Goal: Task Accomplishment & Management: Manage account settings

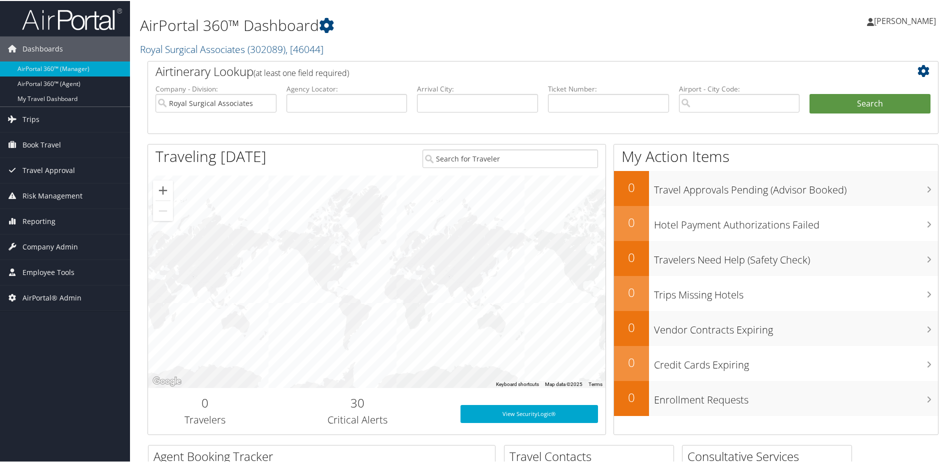
drag, startPoint x: 180, startPoint y: 50, endPoint x: 180, endPoint y: 55, distance: 5.5
click at [180, 51] on link "Royal Surgical Associates ( 302089 ) , [ 46044 ]" at bounding box center [232, 49] width 184 height 14
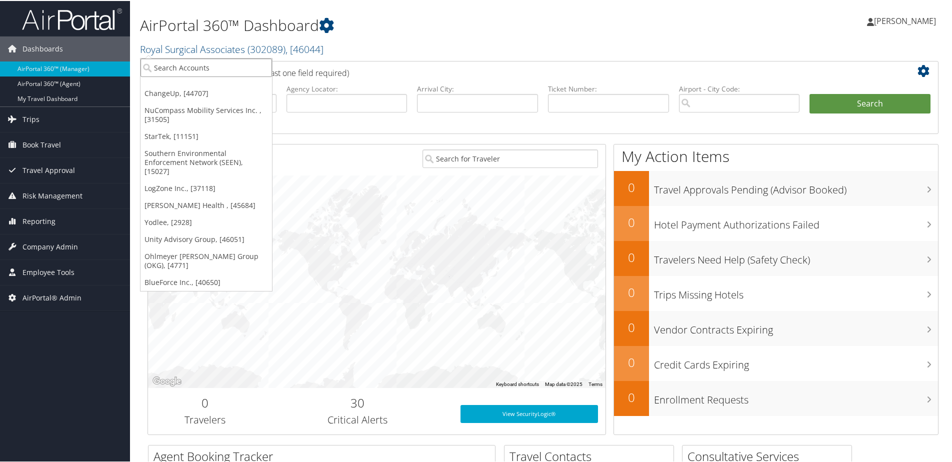
click at [180, 65] on input "search" at bounding box center [207, 67] width 132 height 19
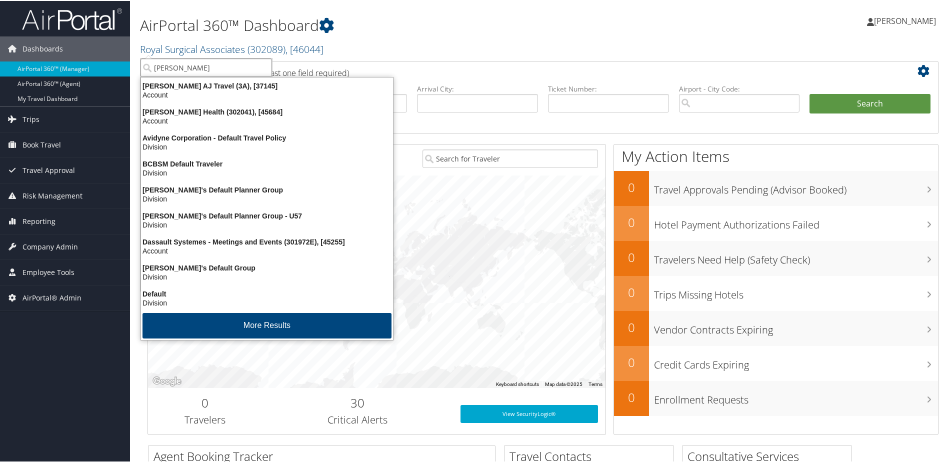
type input "Aultm"
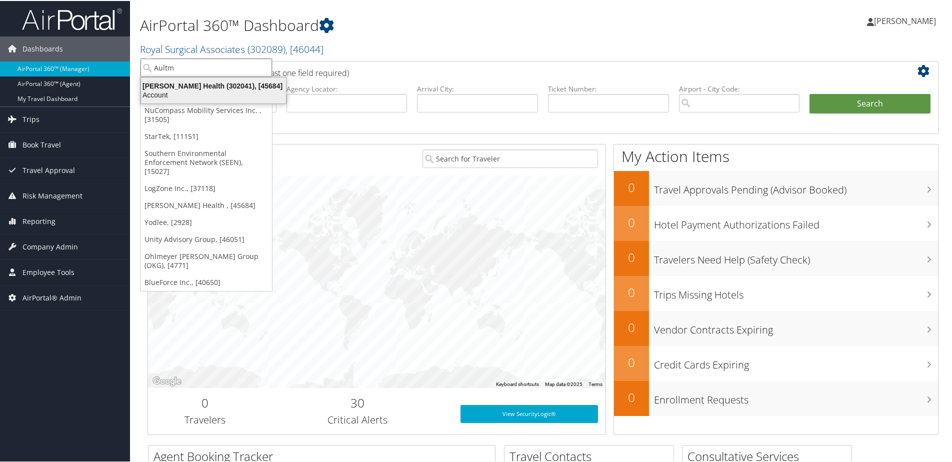
click at [155, 89] on div "Aultman Health (302041), [45684]" at bounding box center [213, 85] width 157 height 9
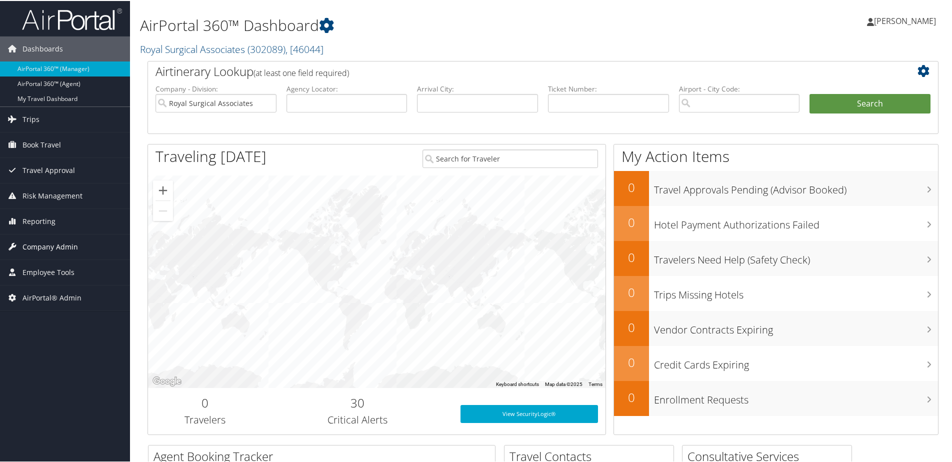
click at [34, 243] on span "Company Admin" at bounding box center [51, 246] width 56 height 25
click at [36, 245] on span "Company Admin" at bounding box center [51, 246] width 56 height 25
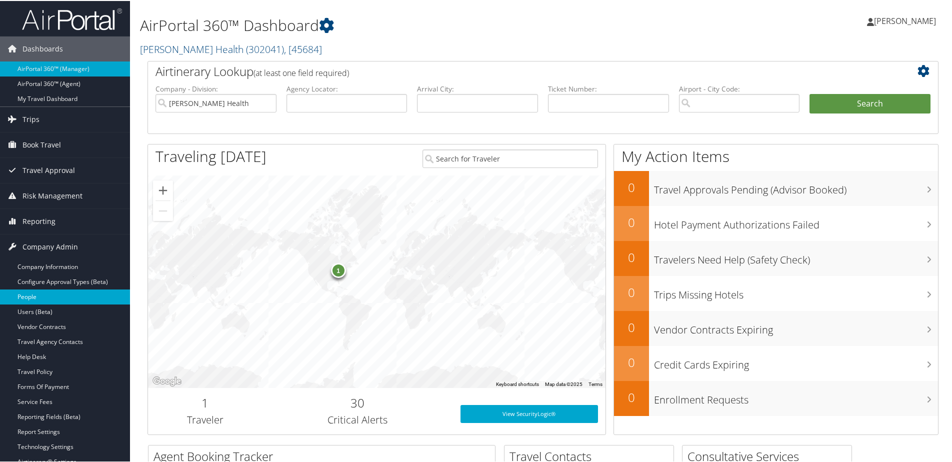
click at [34, 293] on link "People" at bounding box center [65, 296] width 130 height 15
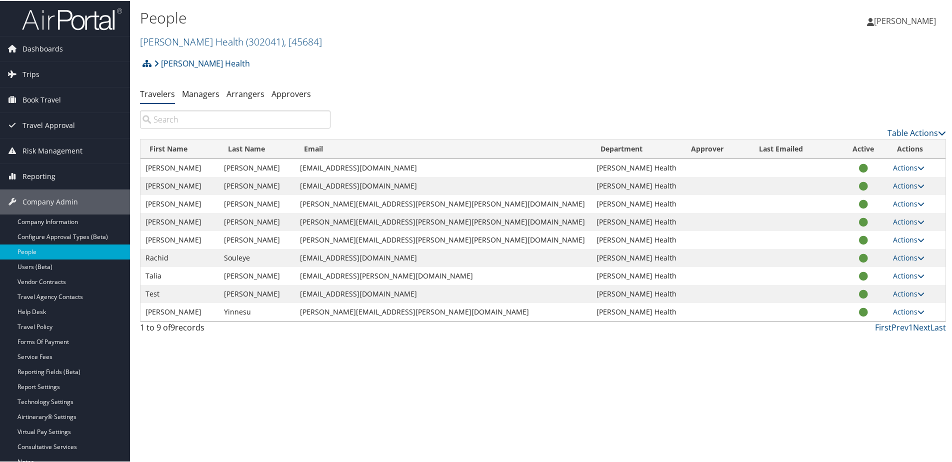
paste input "Jeff Miller"
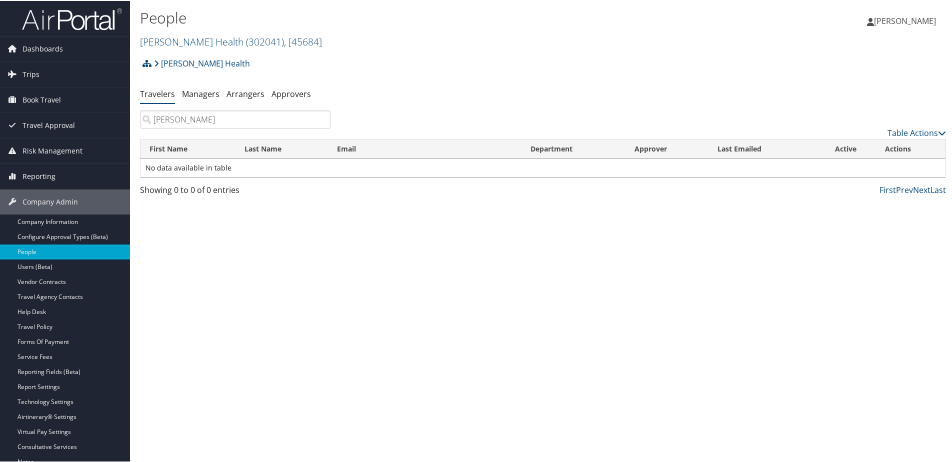
type input "Jeff Miller"
click at [154, 44] on link "Aultman Health ( 302041 ) , [ 45684 ]" at bounding box center [231, 41] width 182 height 14
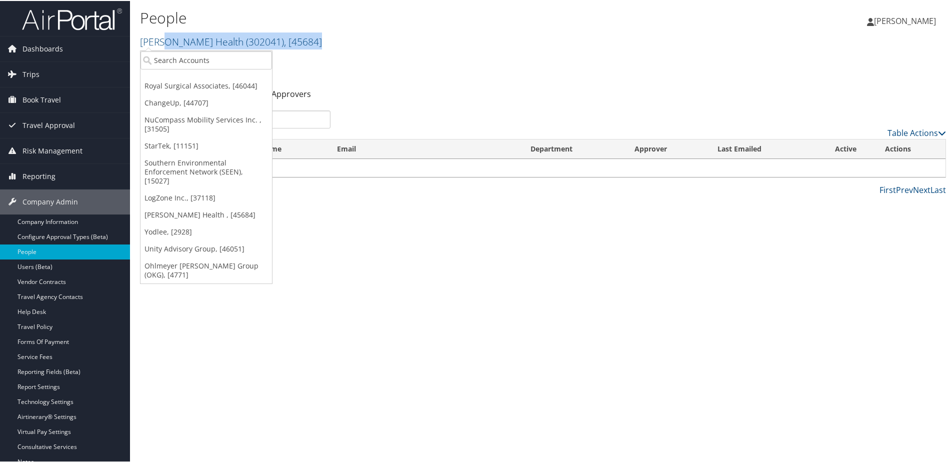
click at [166, 49] on div "People Aultman Health ( 302041 ) , [ 45684 ] Royal Surgical Associates ChangeUp…" at bounding box center [409, 28] width 538 height 42
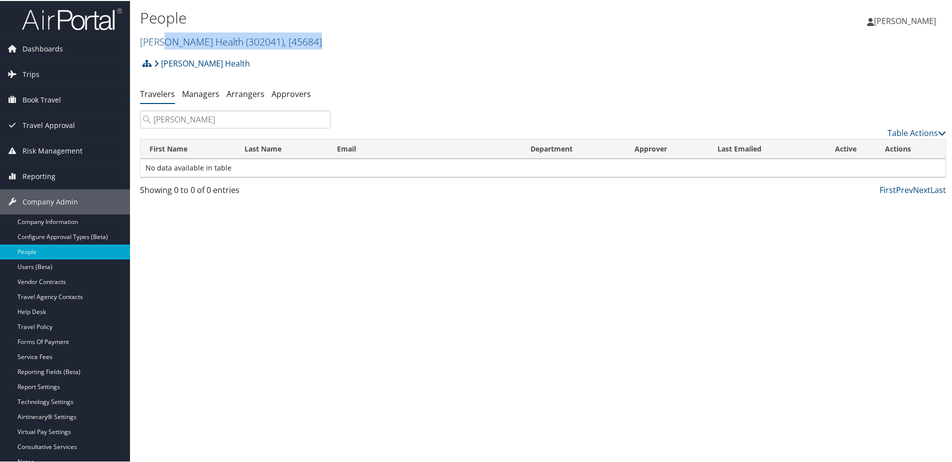
drag, startPoint x: 166, startPoint y: 56, endPoint x: 382, endPoint y: 38, distance: 216.3
click at [396, 38] on h2 "Aultman Health ( 302041 ) , [ 45684 ]" at bounding box center [409, 40] width 538 height 17
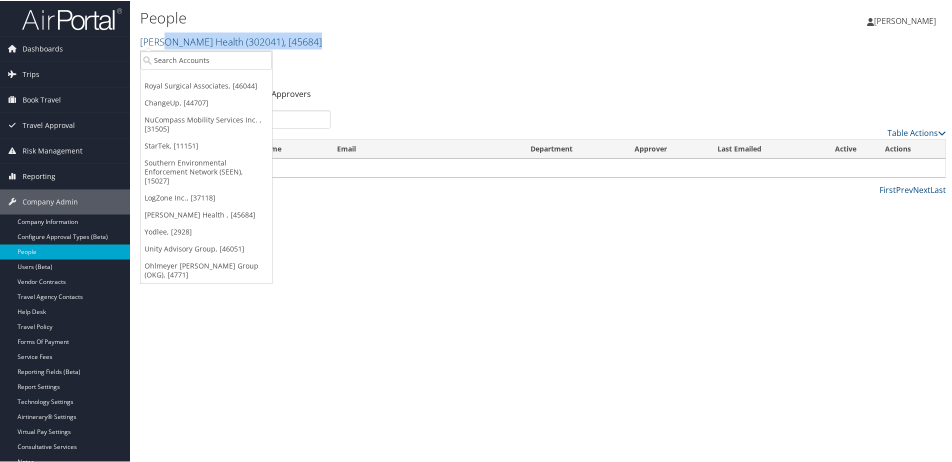
click at [186, 43] on link "Aultman Health ( 302041 ) , [ 45684 ]" at bounding box center [231, 41] width 182 height 14
click at [165, 62] on input "search" at bounding box center [207, 59] width 132 height 19
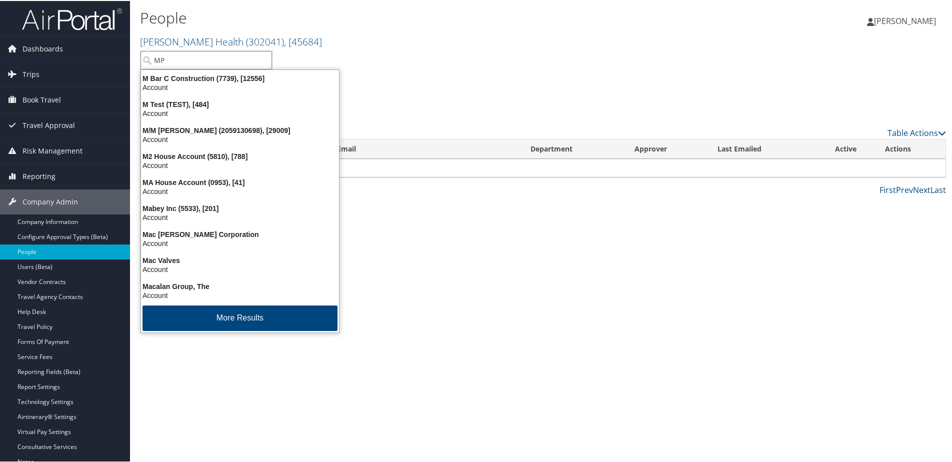
type input "MPS"
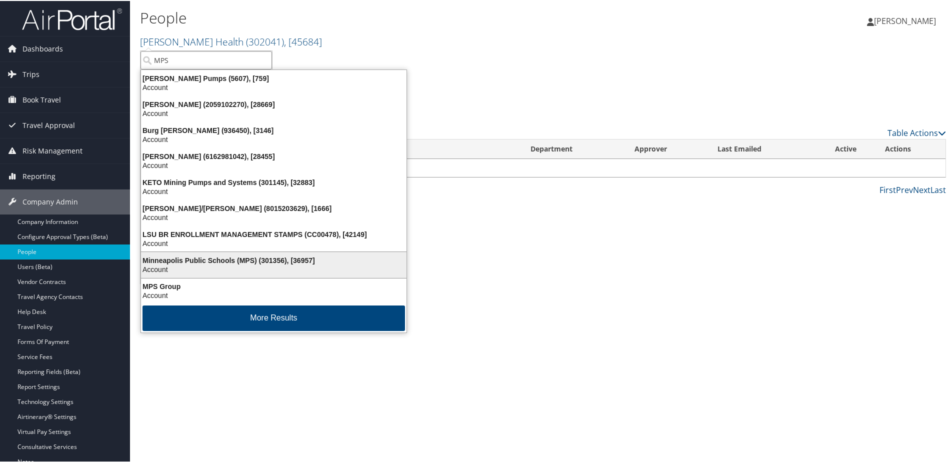
click at [168, 257] on div "Minneapolis Public Schools (MPS) (301356), [36957]" at bounding box center [274, 259] width 278 height 9
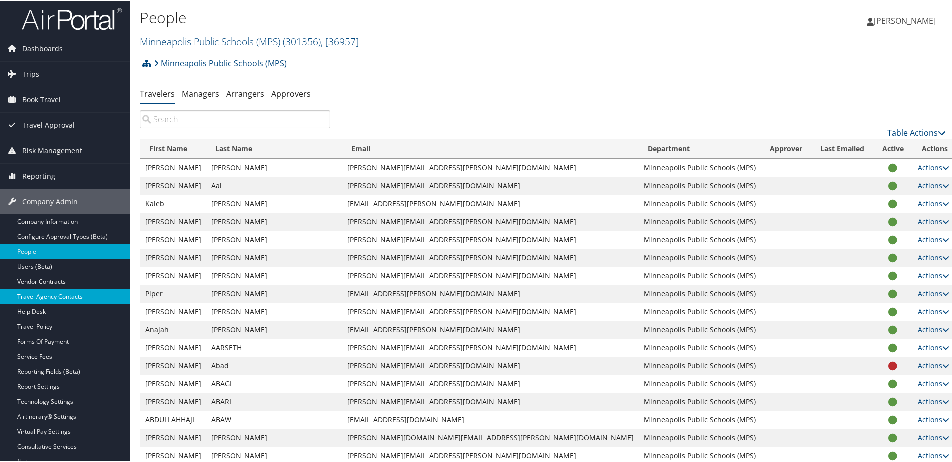
click at [57, 295] on link "Travel Agency Contacts" at bounding box center [65, 296] width 130 height 15
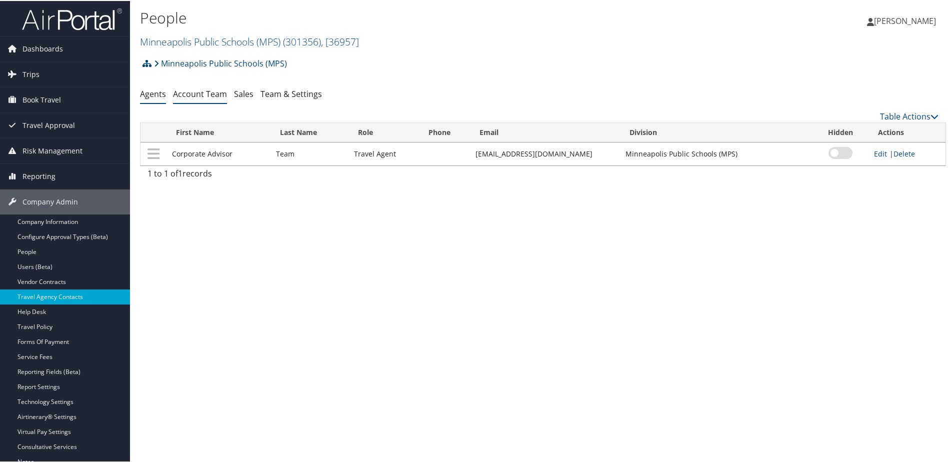
click at [192, 91] on link "Account Team" at bounding box center [200, 93] width 54 height 11
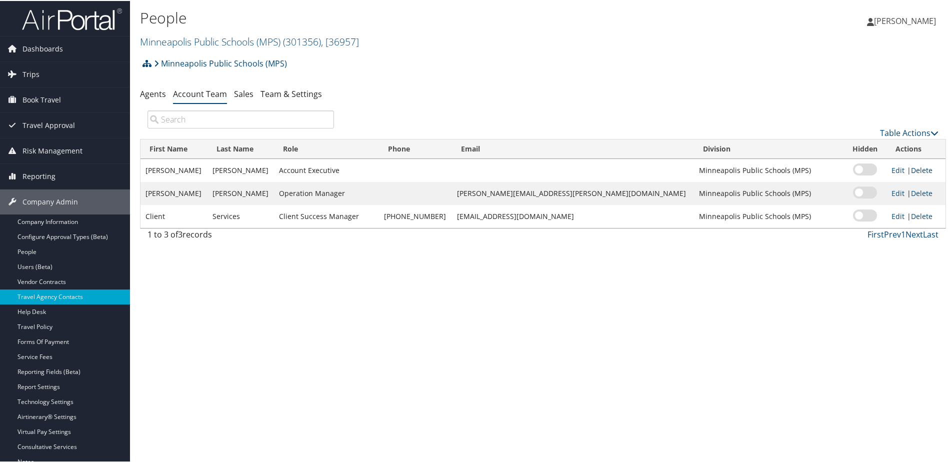
click at [911, 172] on link "Delete" at bounding box center [922, 170] width 22 height 10
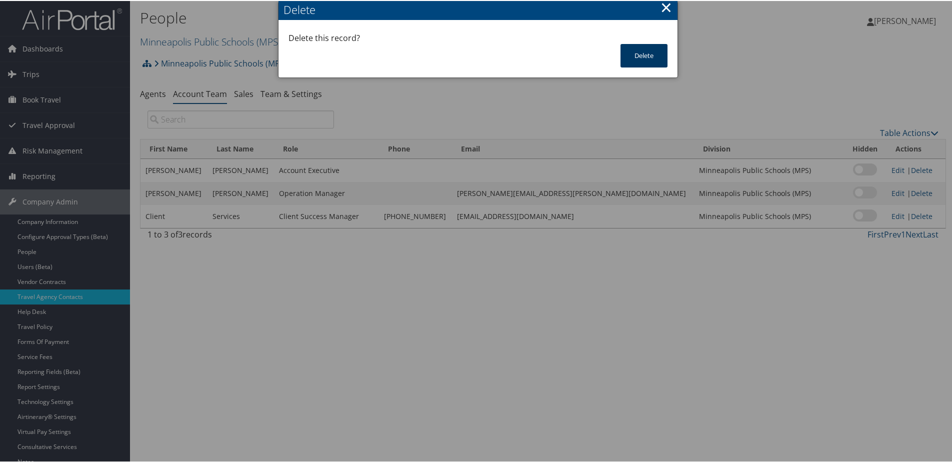
click at [651, 62] on button "Delete" at bounding box center [644, 55] width 47 height 24
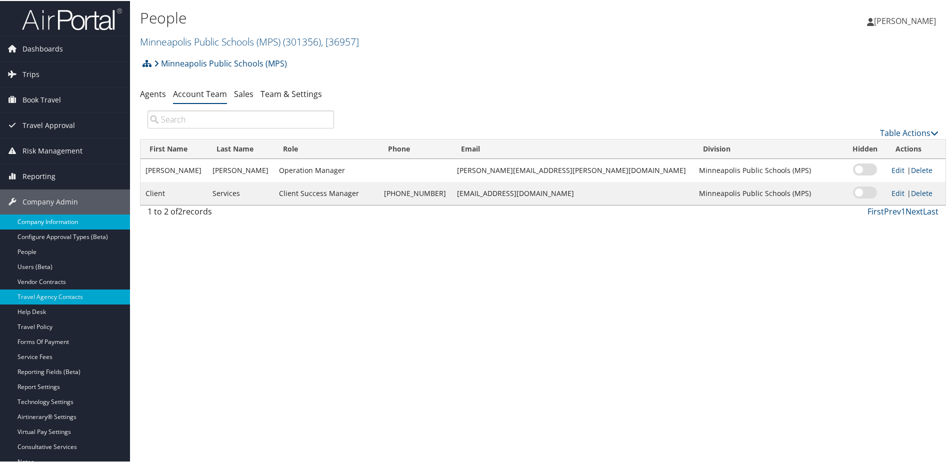
click at [35, 226] on link "Company Information" at bounding box center [65, 221] width 130 height 15
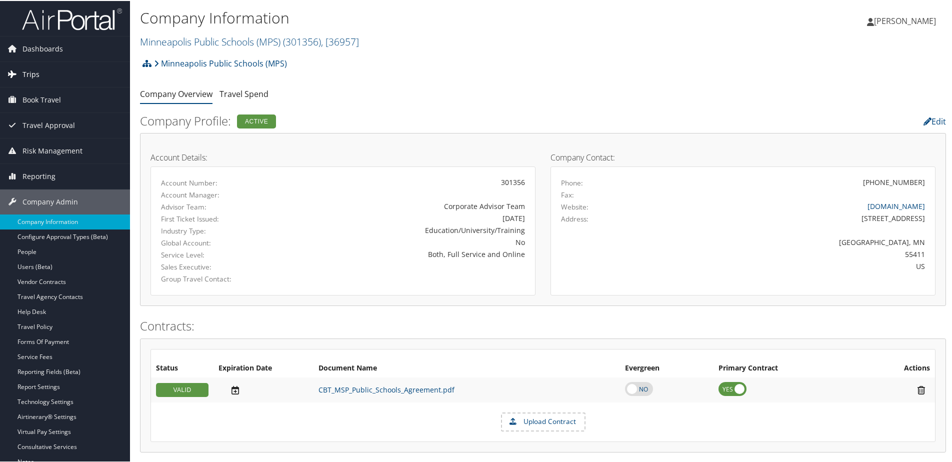
click at [31, 78] on span "Trips" at bounding box center [31, 73] width 17 height 25
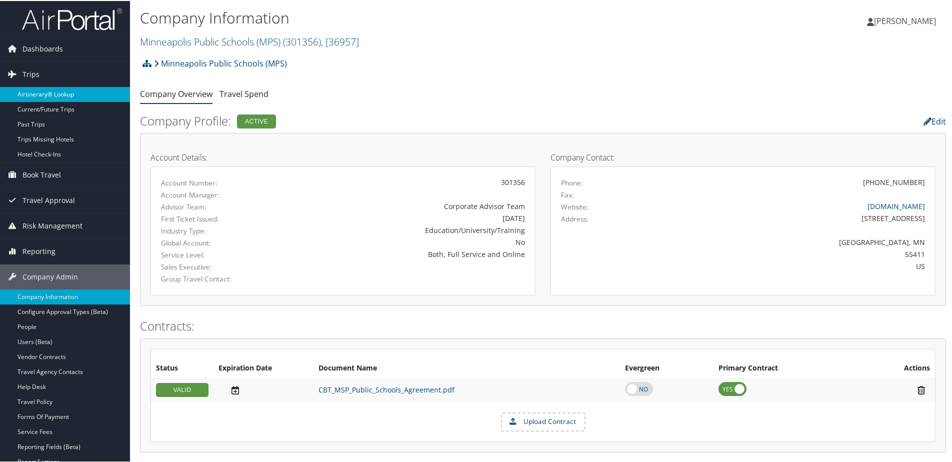
click at [22, 95] on link "Airtinerary® Lookup" at bounding box center [65, 93] width 130 height 15
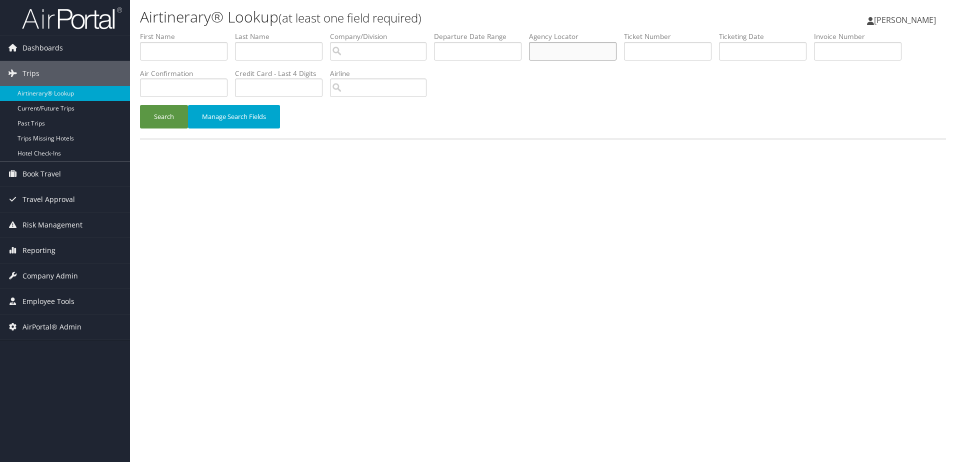
paste input "DJG0LK"
type input "DJG0LK"
click at [161, 114] on button "Search" at bounding box center [164, 117] width 48 height 24
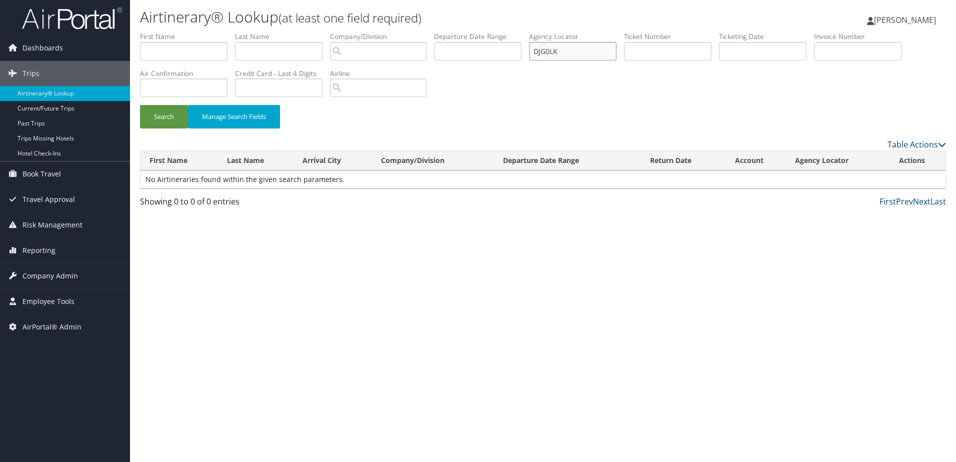
click at [541, 52] on input "DJG0LK" at bounding box center [573, 51] width 88 height 19
click at [176, 111] on button "Search" at bounding box center [164, 117] width 48 height 24
click at [37, 279] on span "Company Admin" at bounding box center [51, 276] width 56 height 25
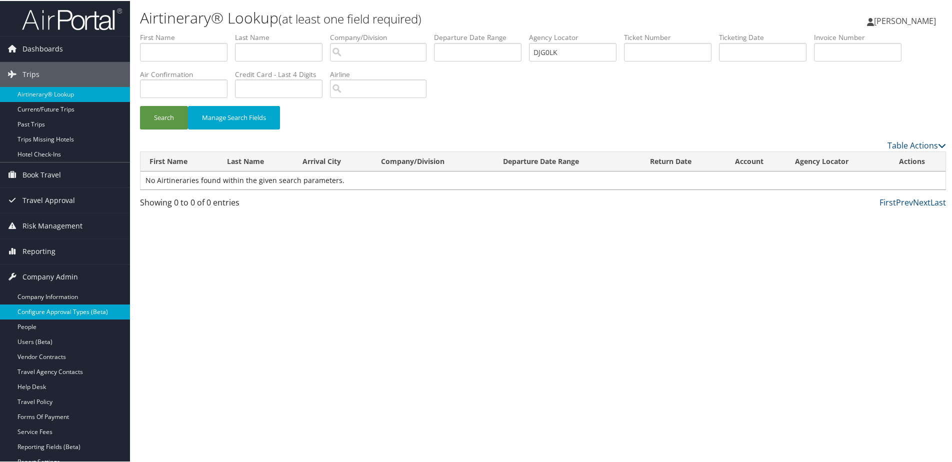
click at [28, 308] on link "Configure Approval Types (Beta)" at bounding box center [65, 311] width 130 height 15
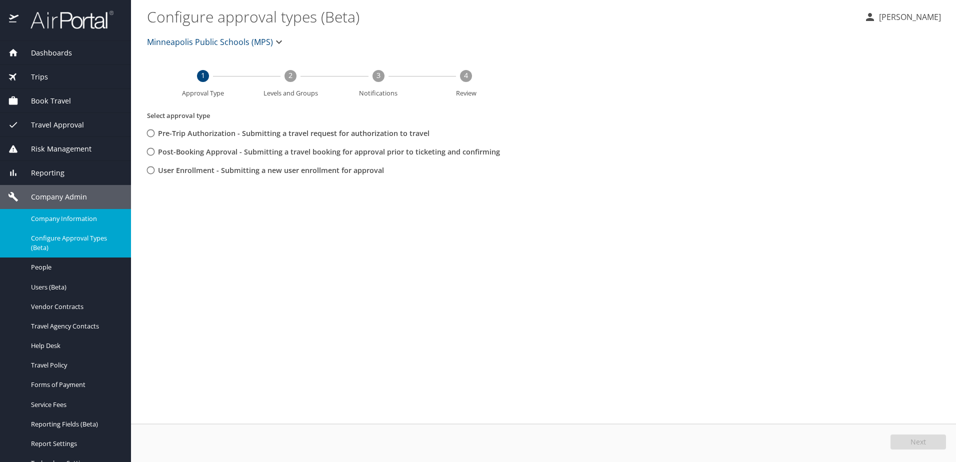
click at [49, 216] on span "Company Information" at bounding box center [75, 219] width 88 height 10
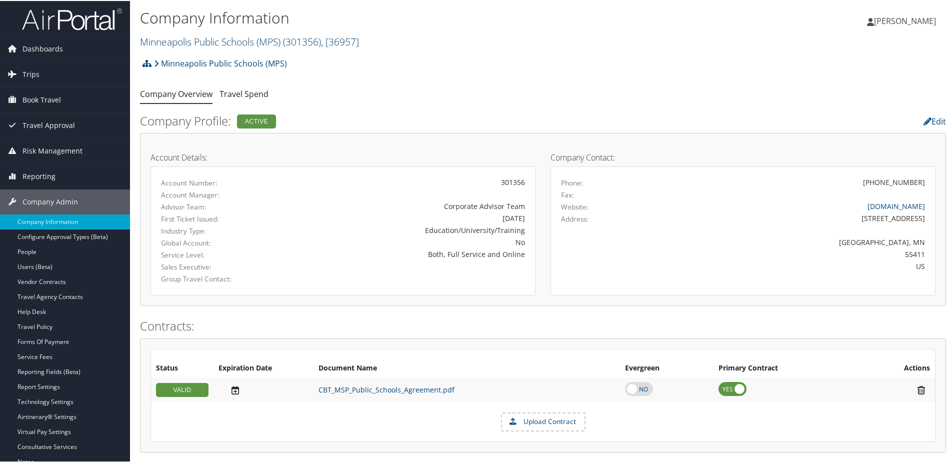
click at [194, 37] on link "Minneapolis Public Schools (MPS) ( 301356 ) , [ 36957 ]" at bounding box center [249, 41] width 219 height 14
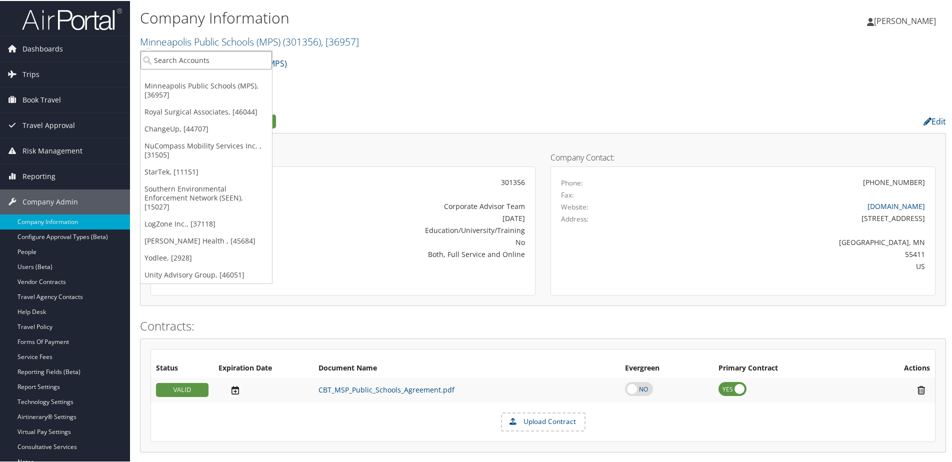
click at [188, 58] on input "search" at bounding box center [207, 59] width 132 height 19
click at [178, 215] on link "LogZone Inc., [37118]" at bounding box center [207, 223] width 132 height 17
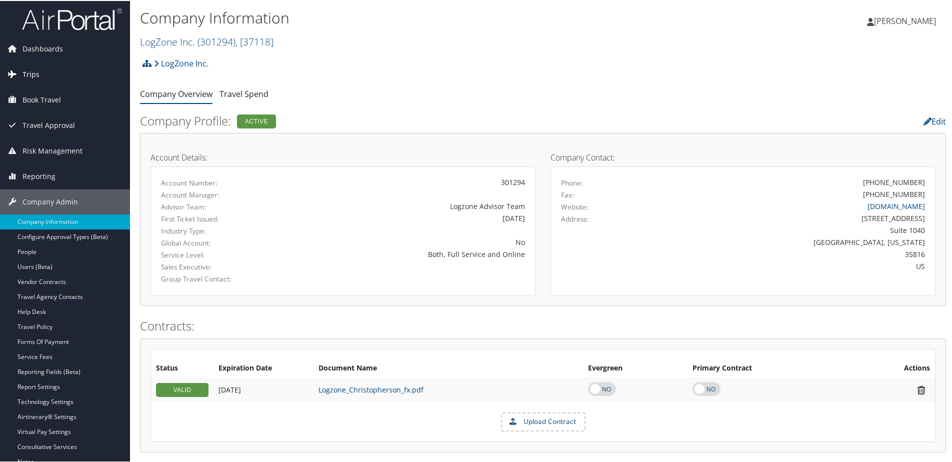
click at [29, 81] on span "Trips" at bounding box center [31, 73] width 17 height 25
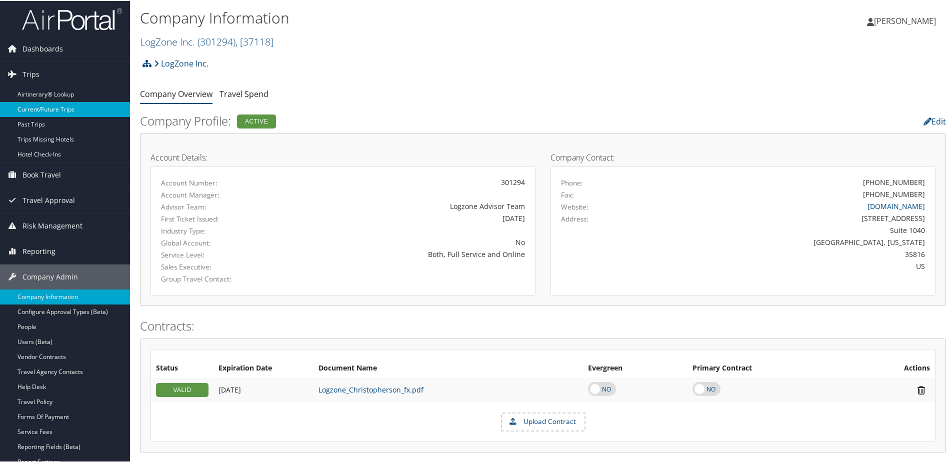
click at [30, 105] on link "Current/Future Trips" at bounding box center [65, 108] width 130 height 15
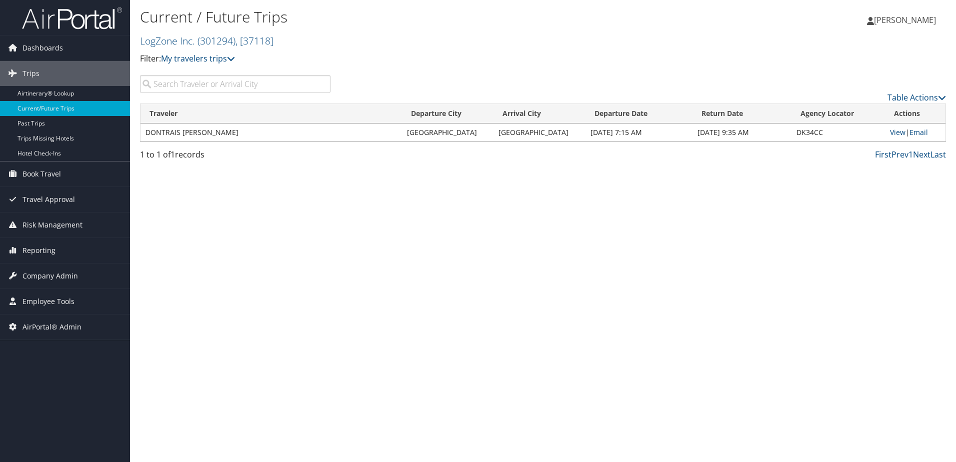
drag, startPoint x: 223, startPoint y: 84, endPoint x: 176, endPoint y: 217, distance: 141.1
click at [176, 220] on div "Current / Future Trips LogZone Inc. ( 301294 ) , [ 37118 ] LogZone Inc. Minneap…" at bounding box center [543, 231] width 826 height 462
click at [892, 135] on link "View" at bounding box center [898, 133] width 16 height 10
drag, startPoint x: 197, startPoint y: 41, endPoint x: 192, endPoint y: 38, distance: 5.8
click at [196, 40] on link "LogZone Inc. ( 301294 ) , [ 37118 ]" at bounding box center [207, 41] width 134 height 14
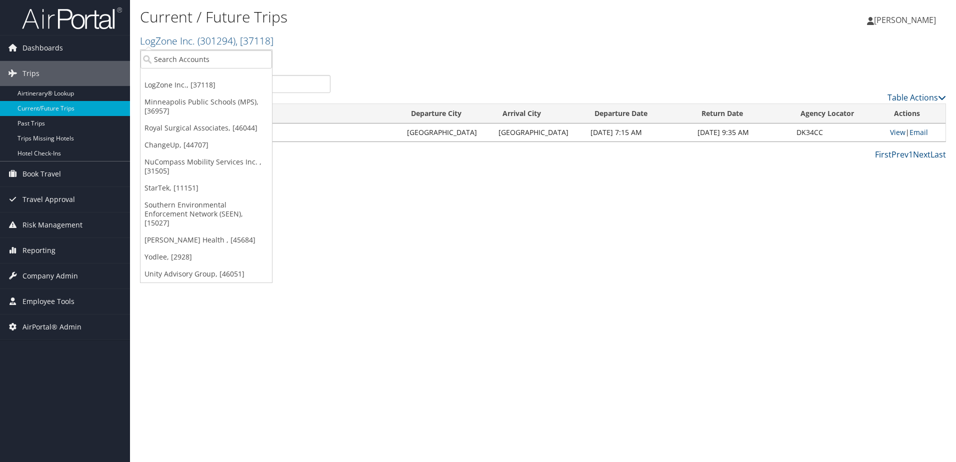
click at [184, 71] on ul "LogZone Inc., [37118] Minneapolis Public Schools (MPS), [36957] Royal Surgical …" at bounding box center [206, 167] width 133 height 234
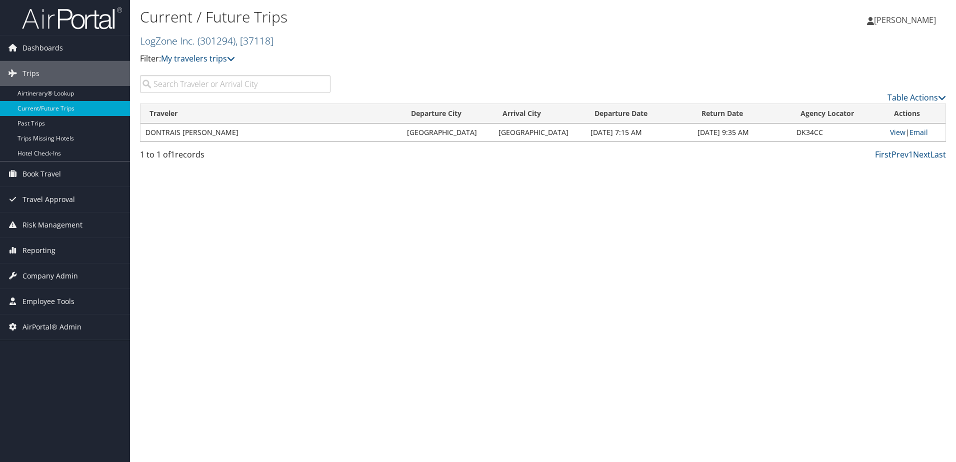
click at [167, 35] on link "LogZone Inc. ( 301294 ) , [ 37118 ]" at bounding box center [207, 41] width 134 height 14
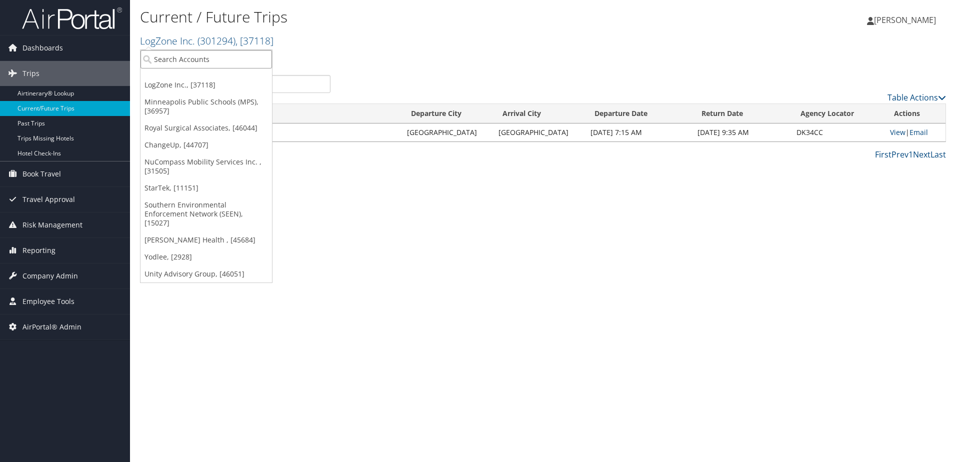
click at [168, 63] on input "search" at bounding box center [207, 59] width 132 height 19
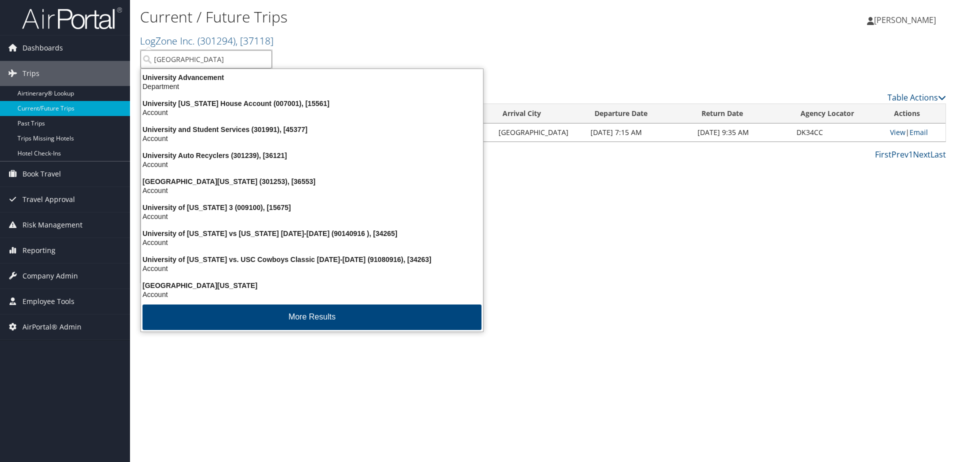
type input "University of Washington"
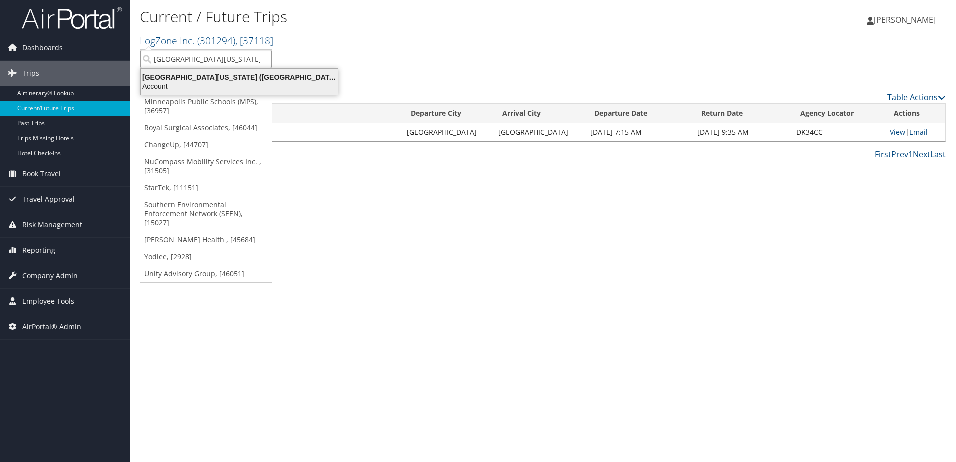
click at [152, 81] on div "University of Washington (UW) (7883), [13433]" at bounding box center [239, 77] width 209 height 9
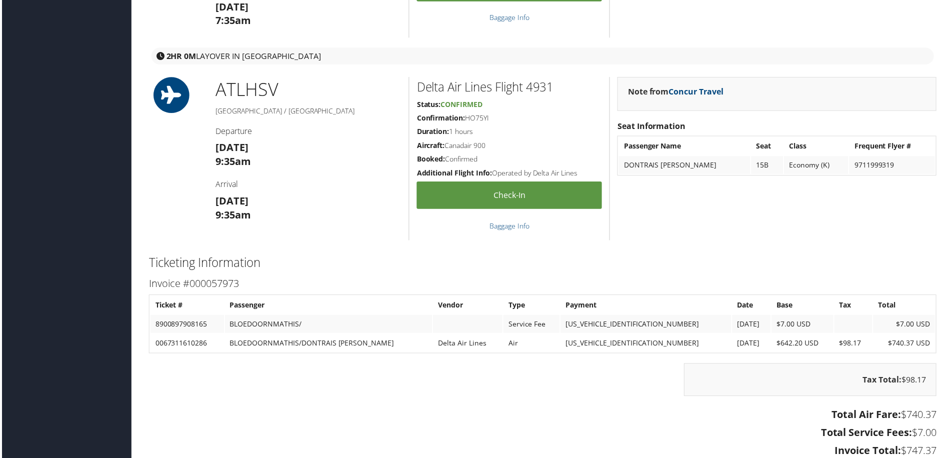
scroll to position [950, 0]
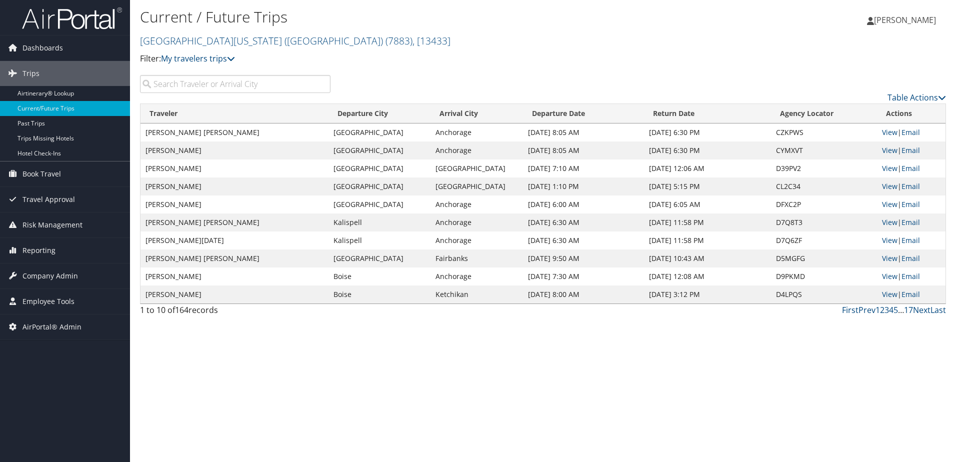
click at [207, 79] on input "search" at bounding box center [235, 84] width 191 height 18
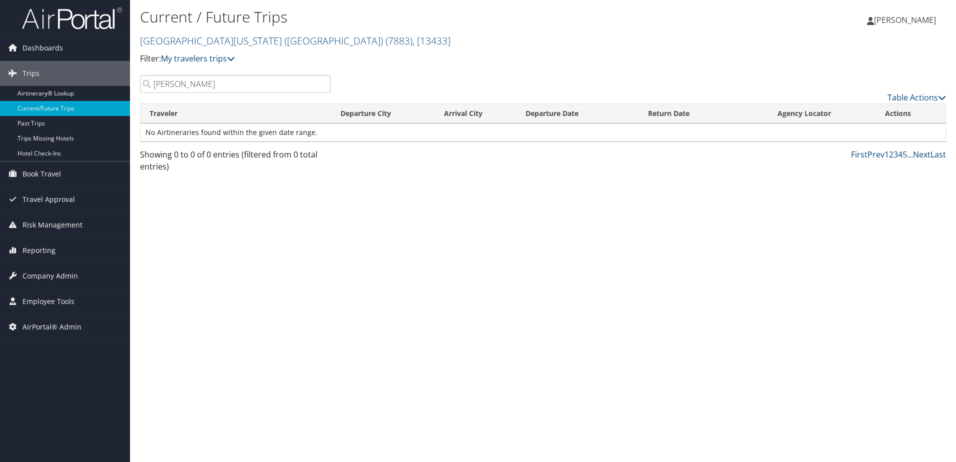
type input "Anastacia"
click at [51, 276] on span "Company Admin" at bounding box center [51, 276] width 56 height 25
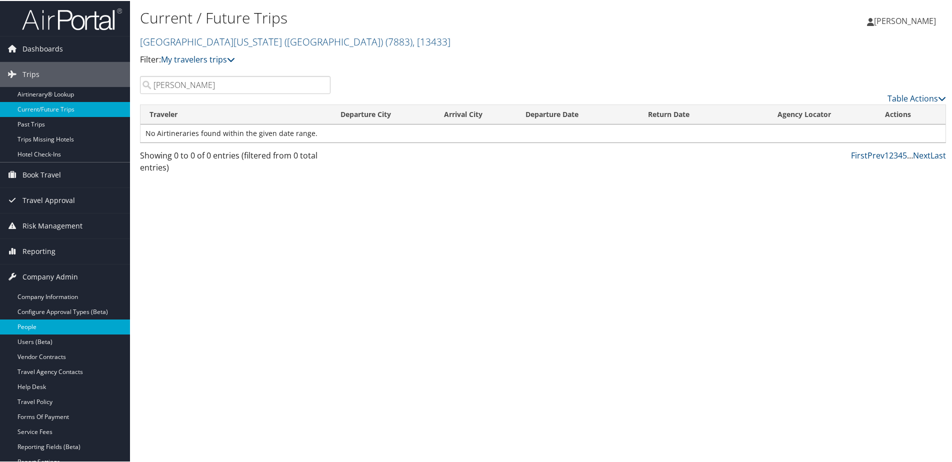
click at [34, 323] on link "People" at bounding box center [65, 326] width 130 height 15
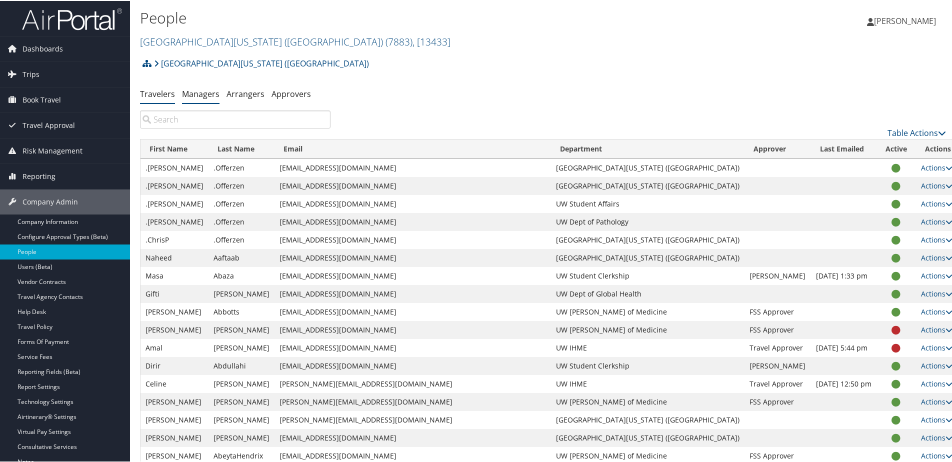
click at [206, 96] on link "Managers" at bounding box center [201, 93] width 38 height 11
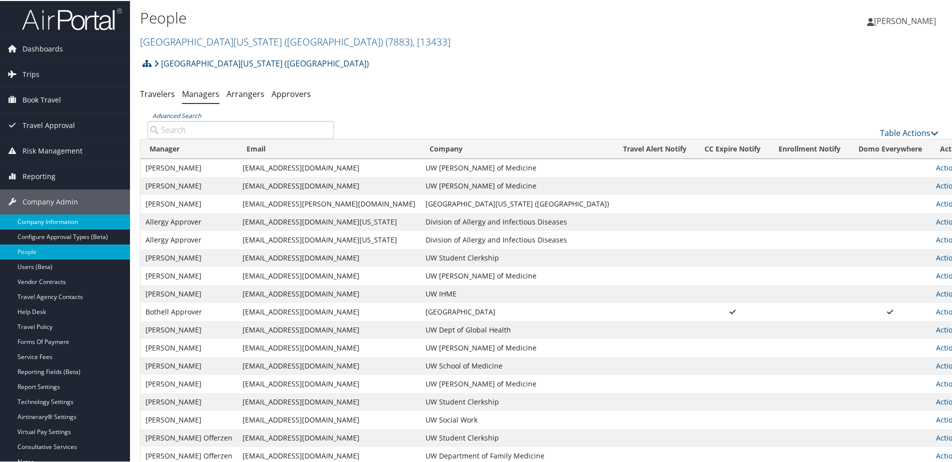
click at [43, 225] on link "Company Information" at bounding box center [65, 221] width 130 height 15
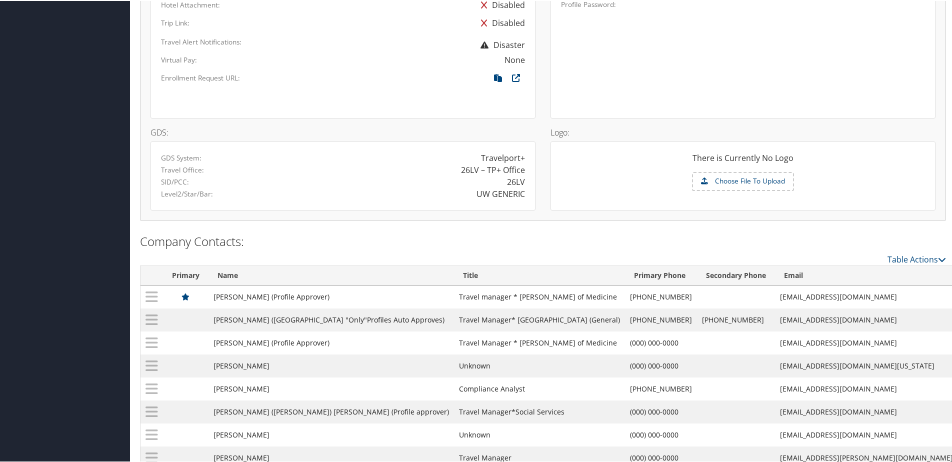
scroll to position [779, 0]
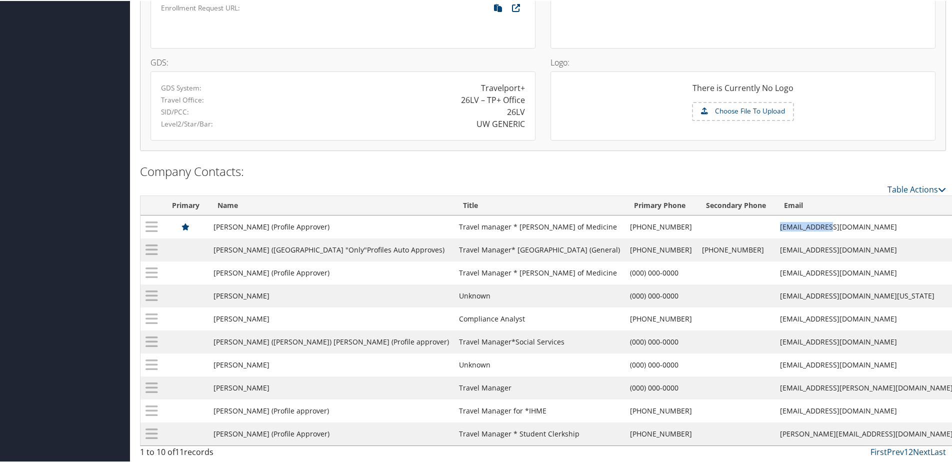
drag, startPoint x: 705, startPoint y: 226, endPoint x: 789, endPoint y: 225, distance: 84.0
click at [789, 225] on td "[EMAIL_ADDRESS][DOMAIN_NAME]" at bounding box center [866, 226] width 183 height 23
copy td "[EMAIL_ADDRESS][DOMAIN_NAME]"
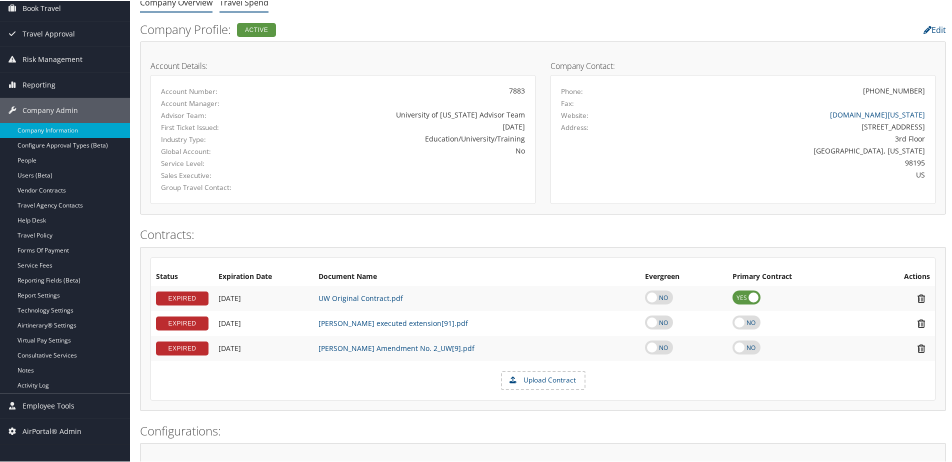
scroll to position [0, 0]
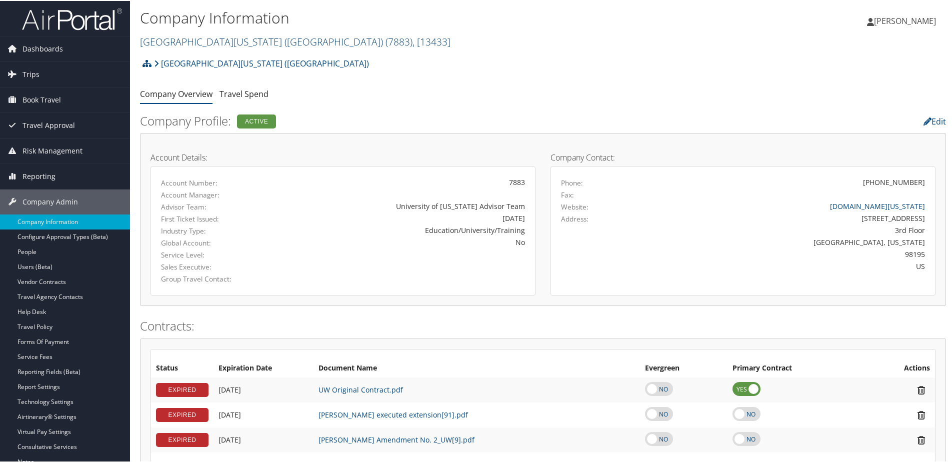
click at [202, 35] on link "[GEOGRAPHIC_DATA][US_STATE] ([GEOGRAPHIC_DATA]) ( 7883 ) , [ 13433 ]" at bounding box center [295, 41] width 311 height 14
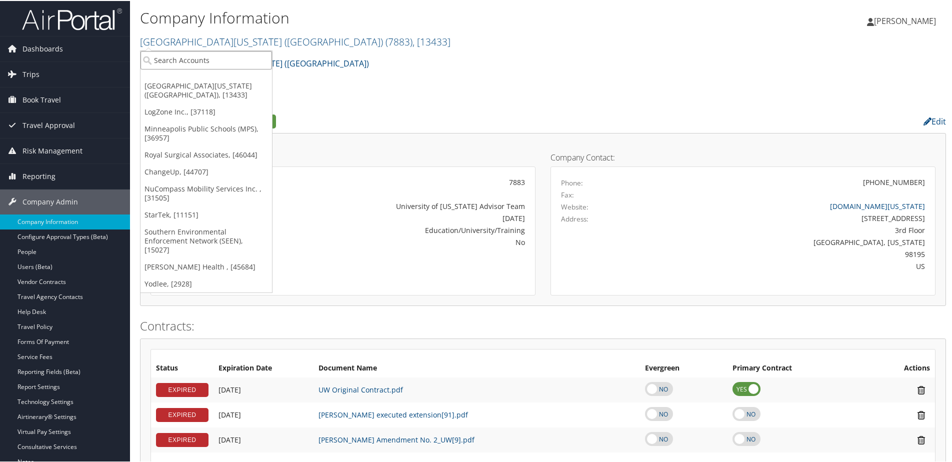
click at [194, 60] on input "search" at bounding box center [207, 59] width 132 height 19
type input "Unity Advisor"
click at [203, 76] on div "Unity Advisory Group (302092), [46051]" at bounding box center [225, 77] width 180 height 9
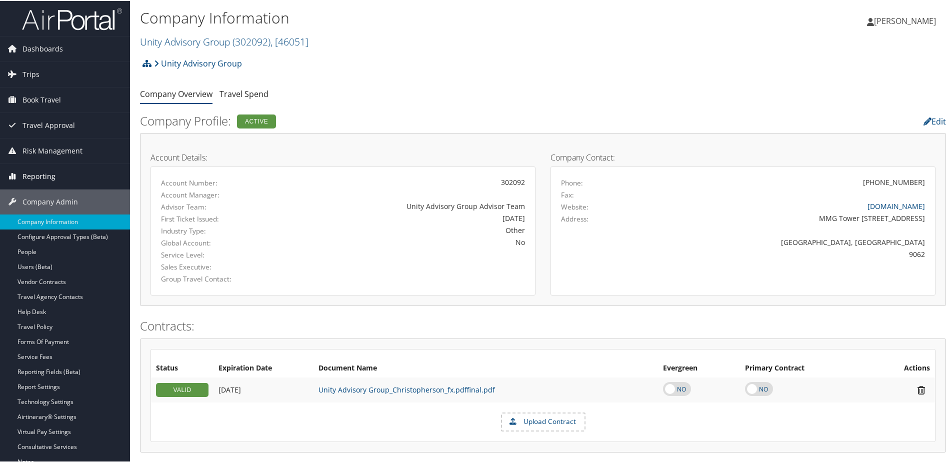
click at [42, 176] on span "Reporting" at bounding box center [39, 175] width 33 height 25
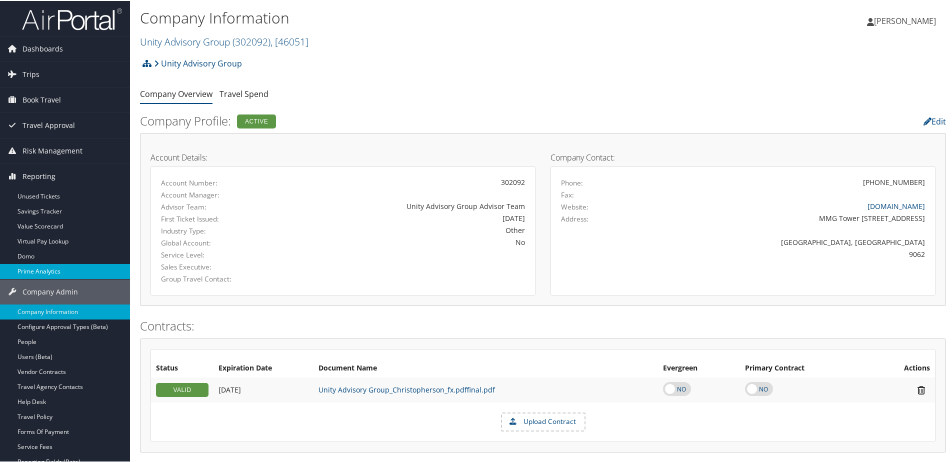
click at [48, 272] on link "Prime Analytics" at bounding box center [65, 270] width 130 height 15
